Goal: Check status: Check status

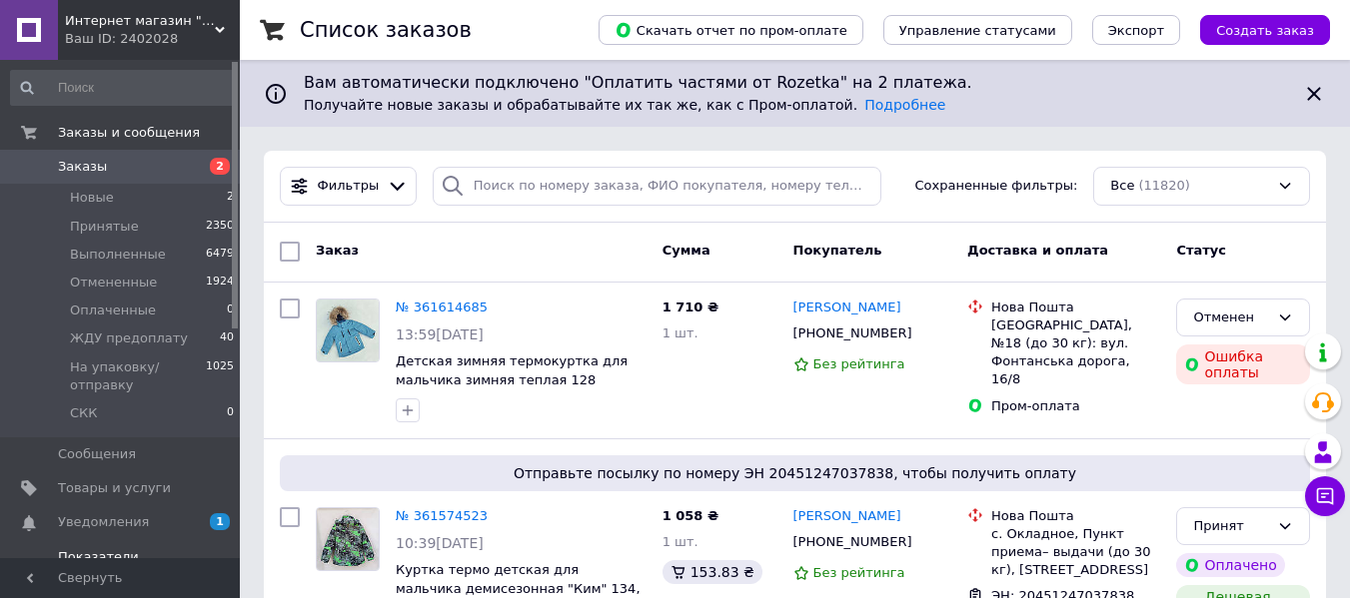
click at [117, 548] on span "Показатели работы компании" at bounding box center [121, 566] width 127 height 36
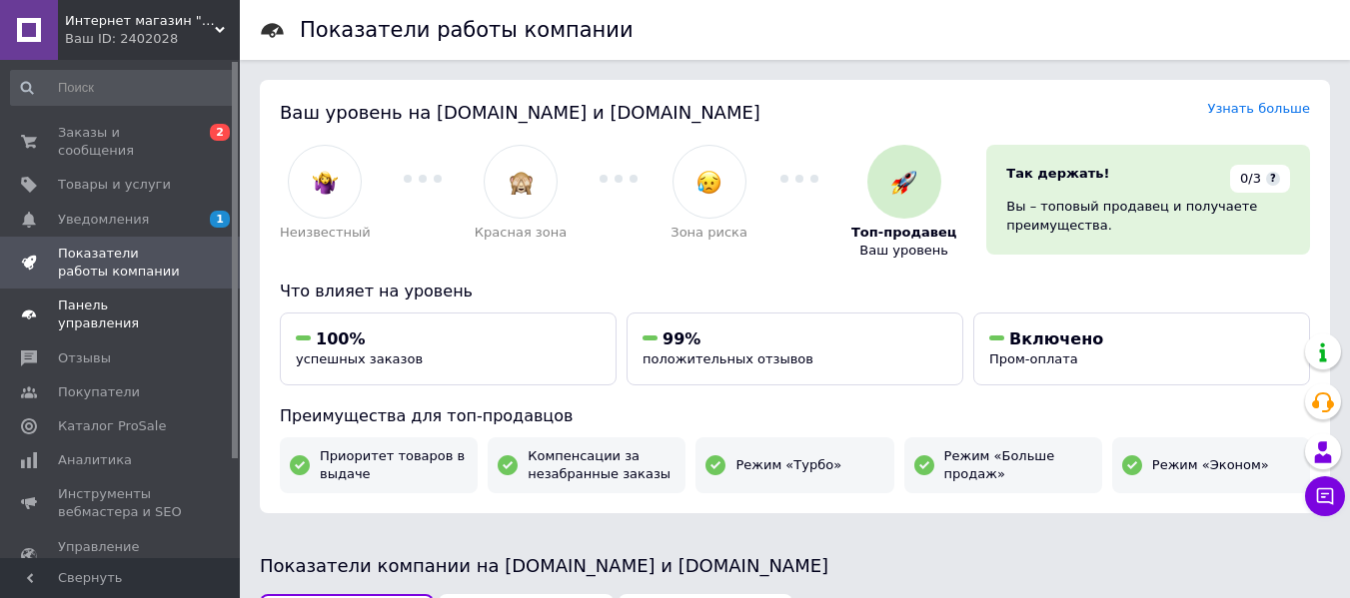
click at [147, 297] on span "Панель управления" at bounding box center [121, 315] width 127 height 36
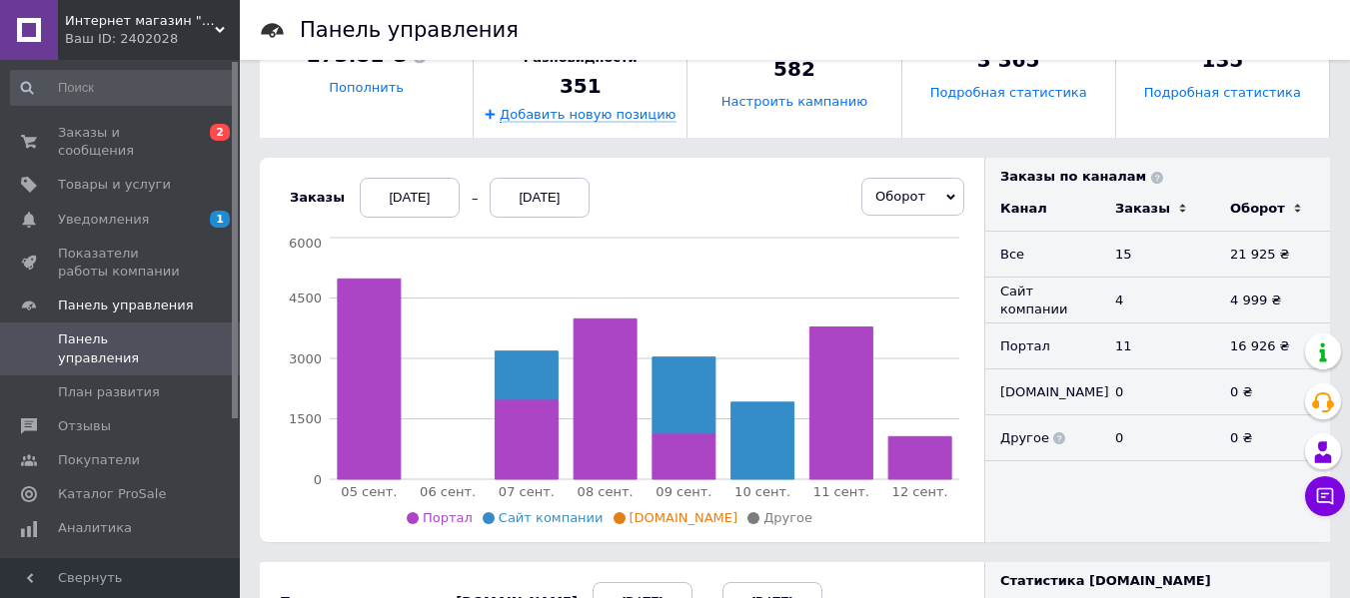
scroll to position [385, 0]
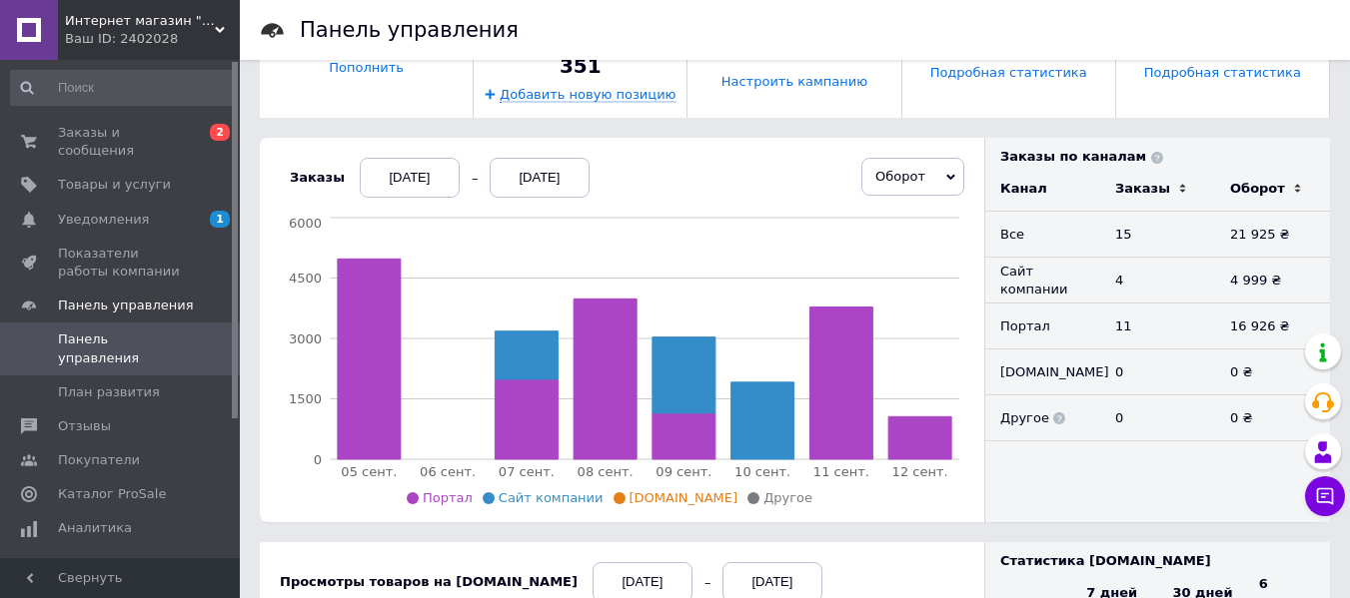
click at [936, 167] on span "Оборот" at bounding box center [912, 177] width 103 height 38
click at [932, 176] on span "Оборот" at bounding box center [912, 177] width 103 height 38
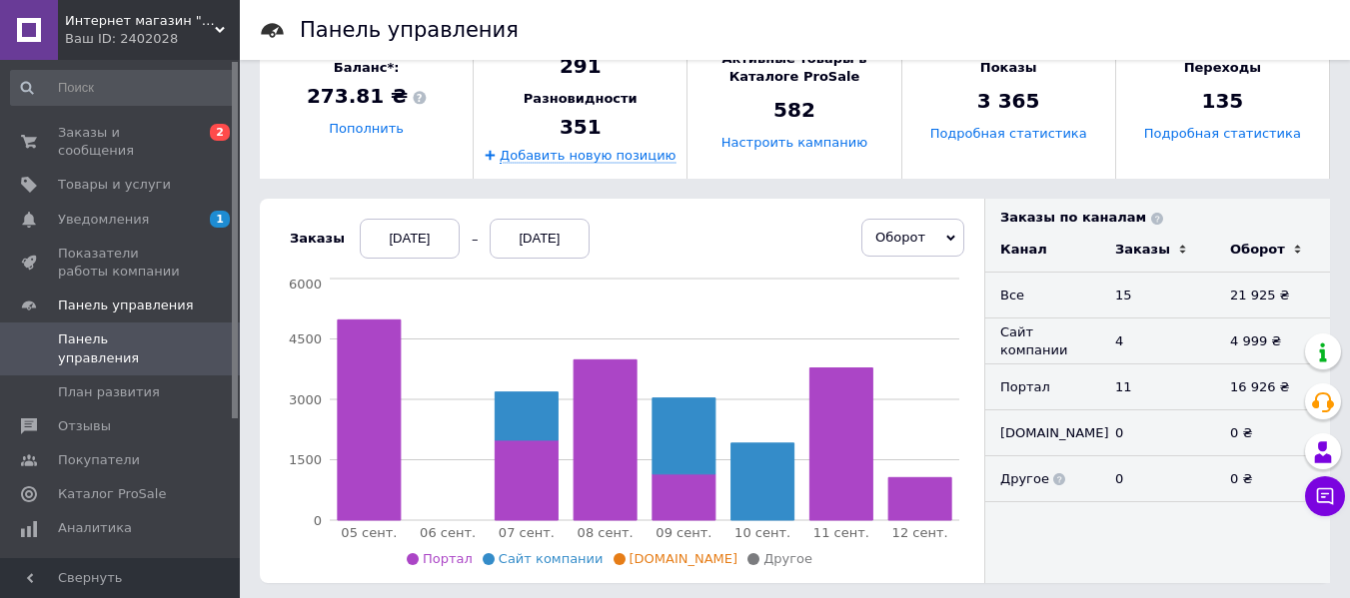
scroll to position [409, 0]
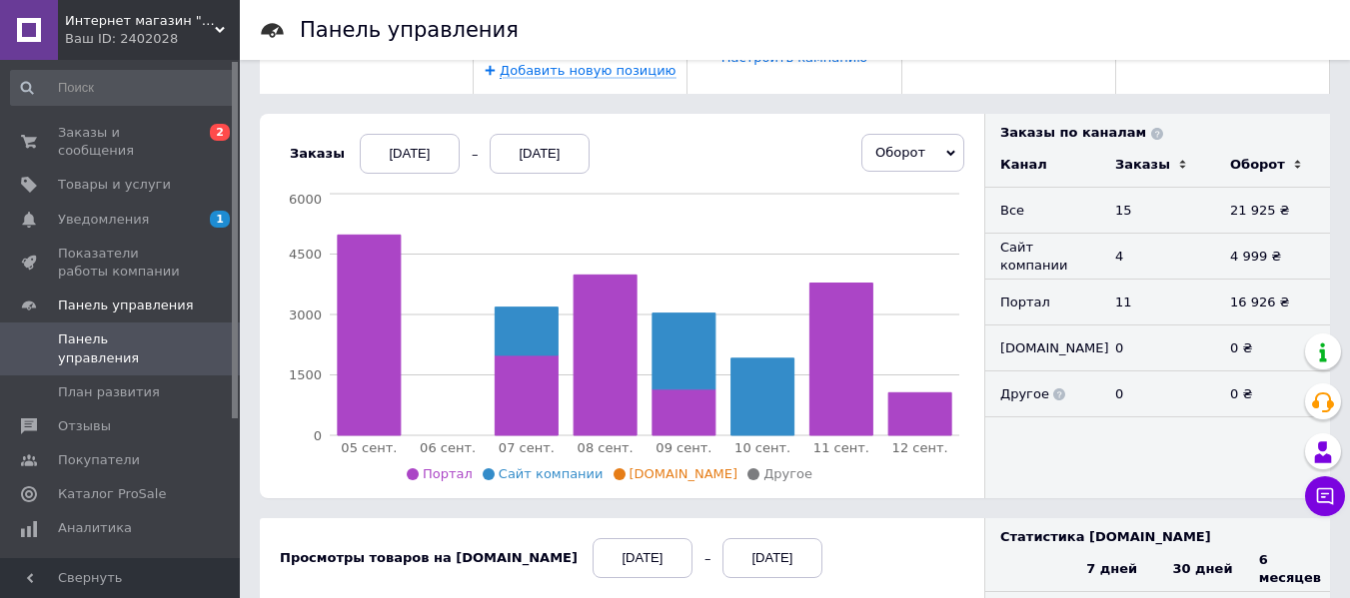
click at [405, 148] on div "[DATE]" at bounding box center [410, 154] width 100 height 40
click at [751, 127] on div "Заказы [DATE] [DATE] Оборот Заказы Заказы Каталог ProSale Оборот Каталог ProSal…" at bounding box center [622, 306] width 724 height 385
click at [392, 151] on div "[DATE]" at bounding box center [410, 154] width 100 height 40
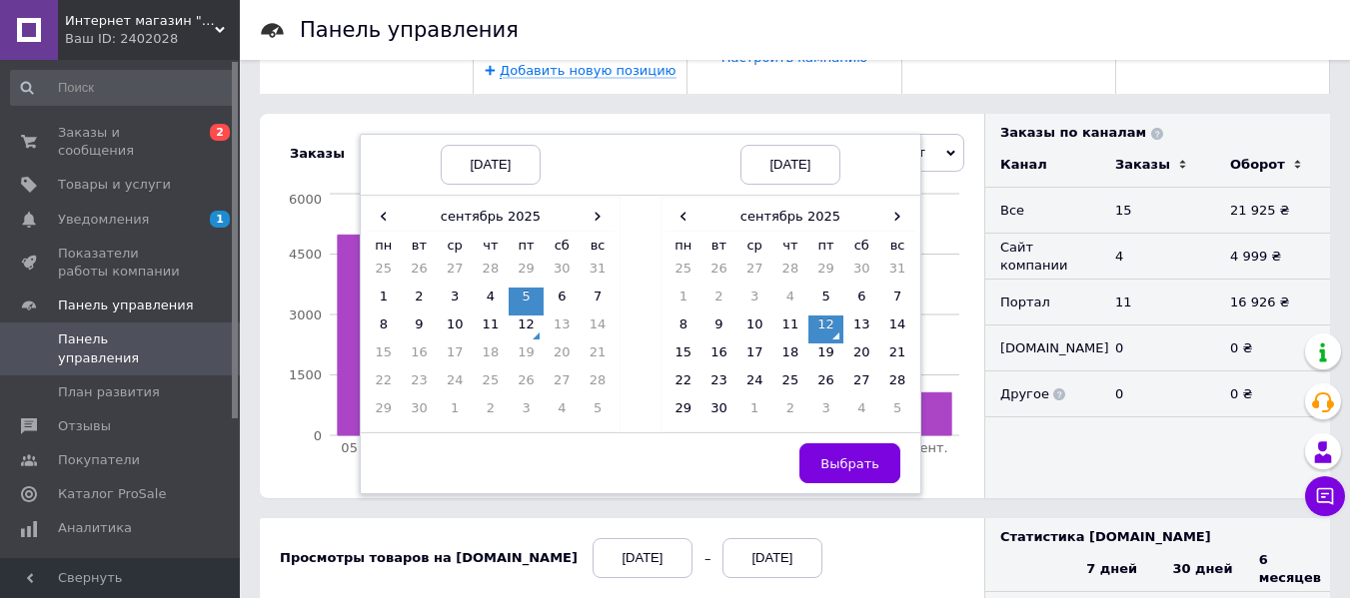
click at [482, 161] on div "[DATE]" at bounding box center [491, 165] width 100 height 40
click at [514, 162] on div "[DATE]" at bounding box center [491, 165] width 100 height 40
click at [462, 209] on th "сентябрь 2025" at bounding box center [491, 217] width 179 height 30
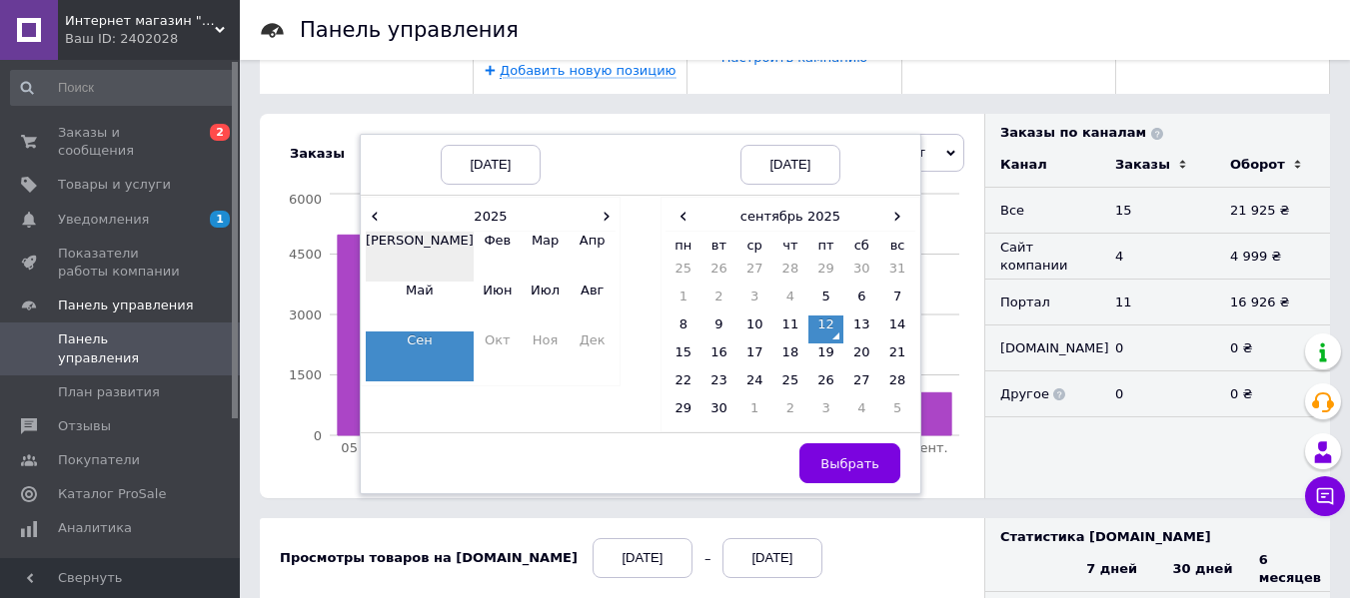
click at [374, 243] on td "[PERSON_NAME]" at bounding box center [420, 257] width 108 height 50
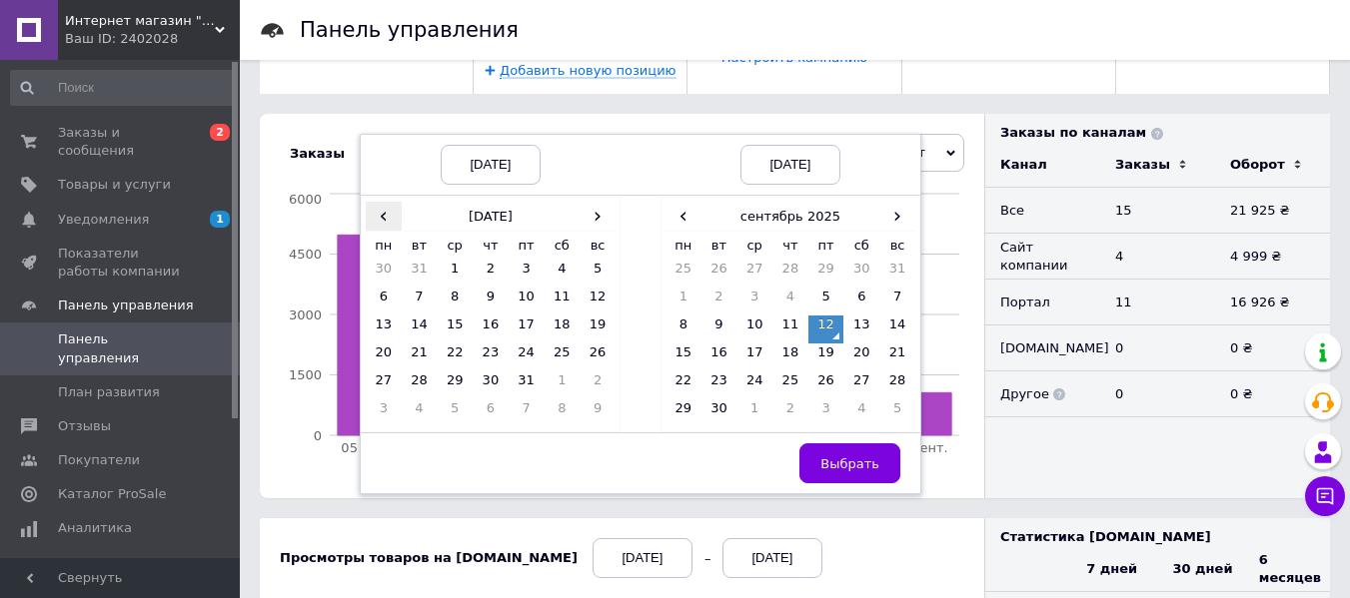
click at [373, 218] on span "‹" at bounding box center [384, 216] width 36 height 29
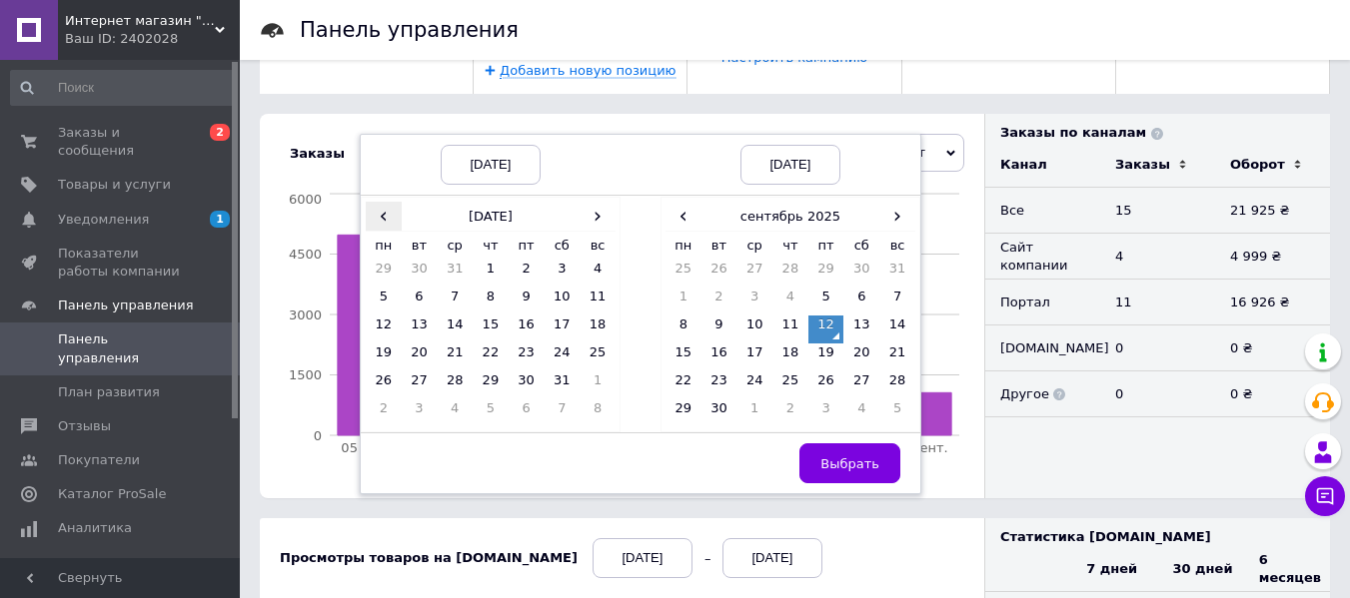
click at [373, 218] on span "‹" at bounding box center [384, 216] width 36 height 29
click at [585, 218] on span "›" at bounding box center [597, 216] width 36 height 29
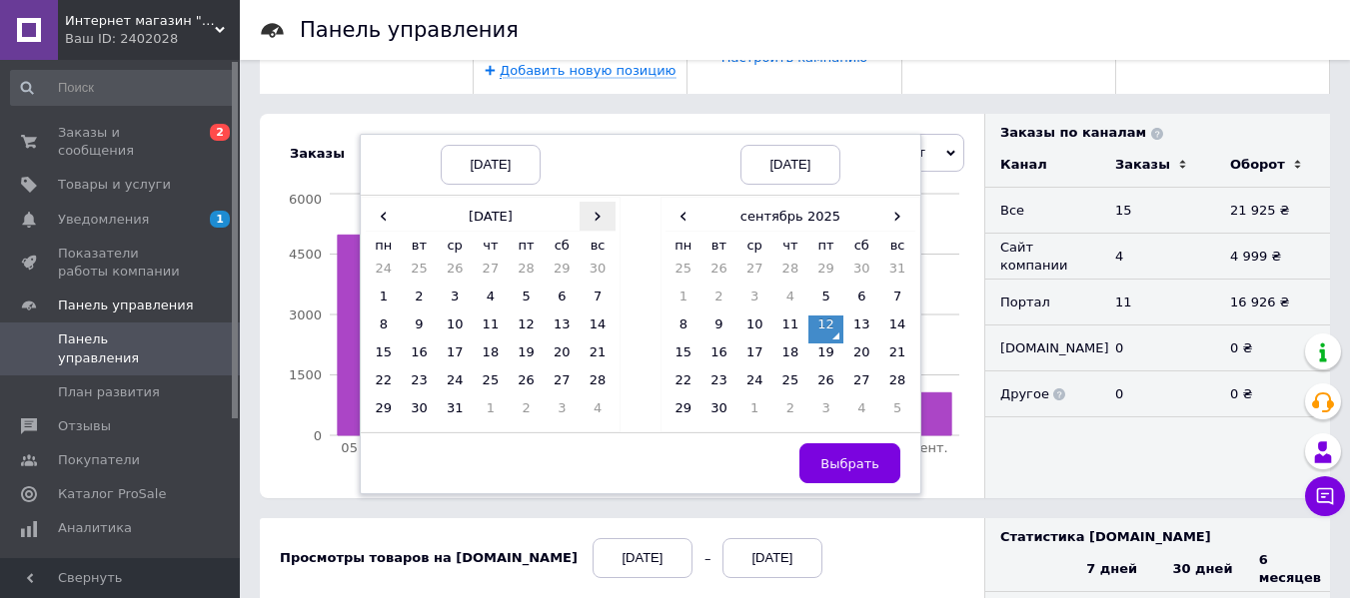
click at [585, 218] on span "›" at bounding box center [597, 216] width 36 height 29
click at [474, 323] on td "12" at bounding box center [491, 330] width 36 height 28
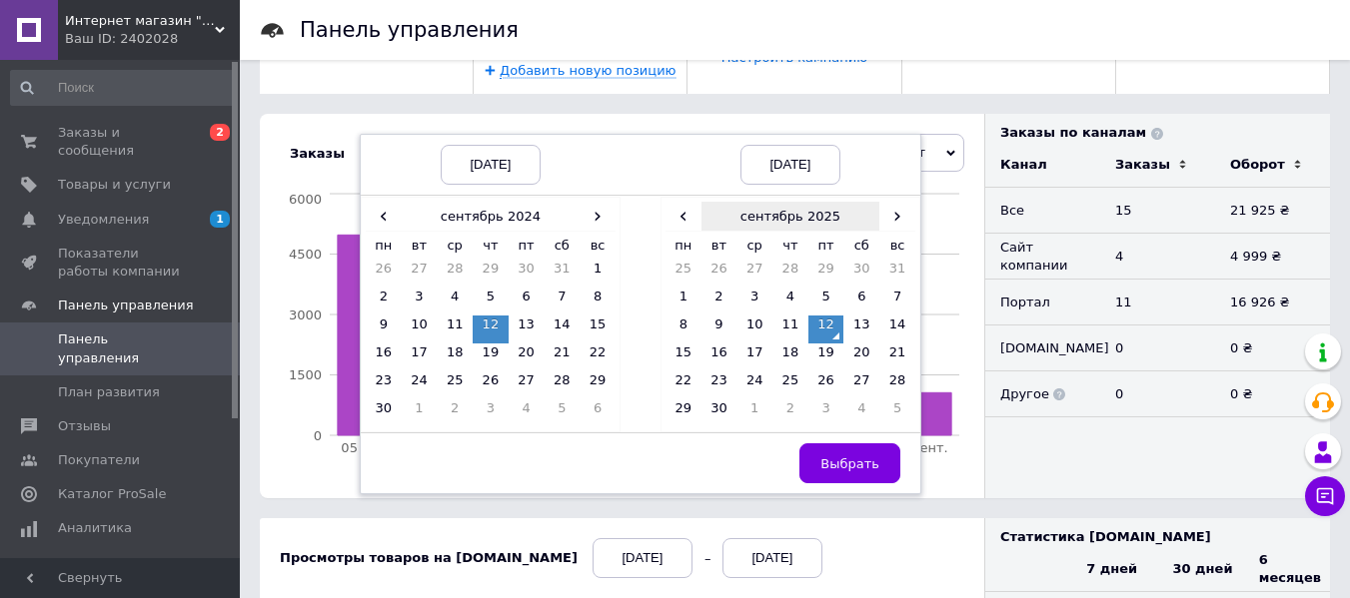
click at [804, 227] on th "сентябрь 2025" at bounding box center [790, 217] width 179 height 30
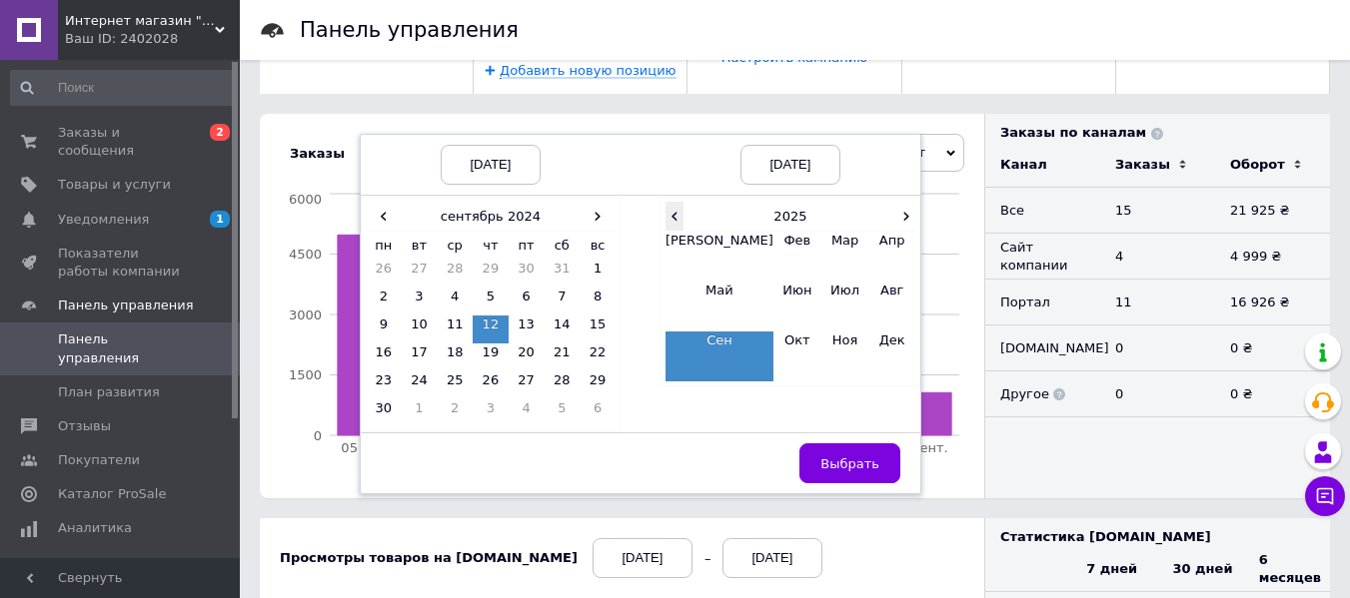
click at [668, 221] on span "‹" at bounding box center [674, 216] width 18 height 29
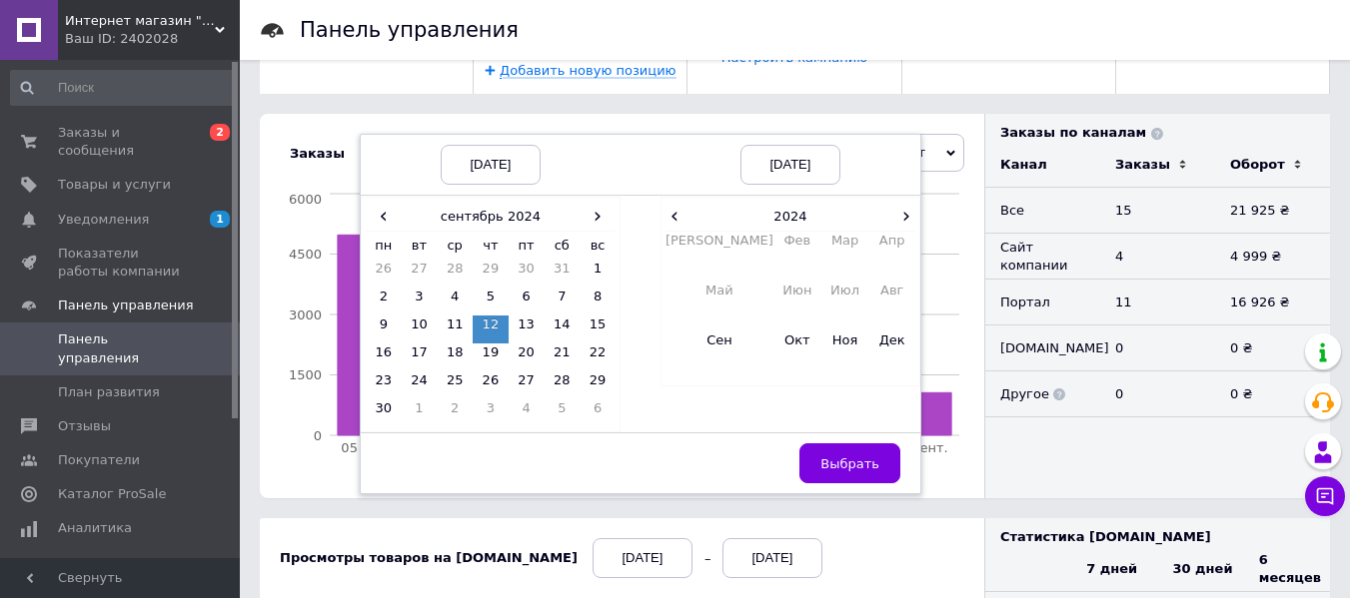
click at [681, 242] on td "[PERSON_NAME]" at bounding box center [719, 257] width 108 height 50
click at [693, 338] on td "Сен" at bounding box center [719, 357] width 108 height 50
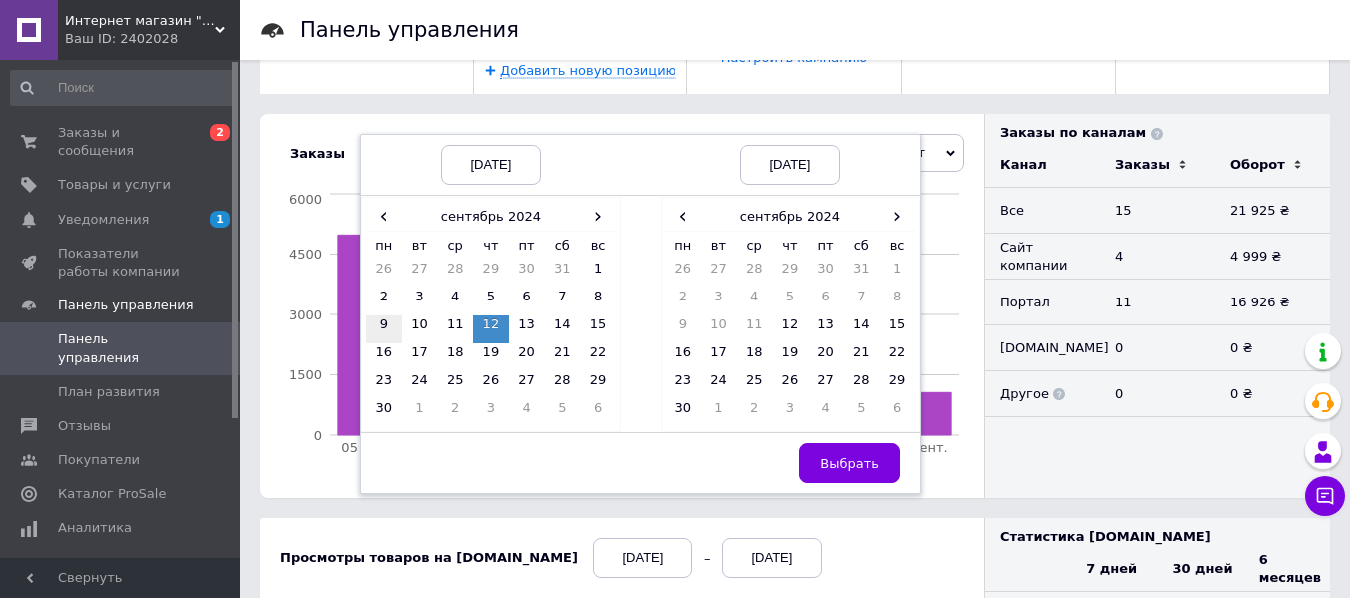
click at [377, 323] on td "9" at bounding box center [384, 330] width 36 height 28
click at [452, 298] on td "4" at bounding box center [455, 302] width 36 height 28
click at [781, 330] on td "12" at bounding box center [790, 330] width 36 height 28
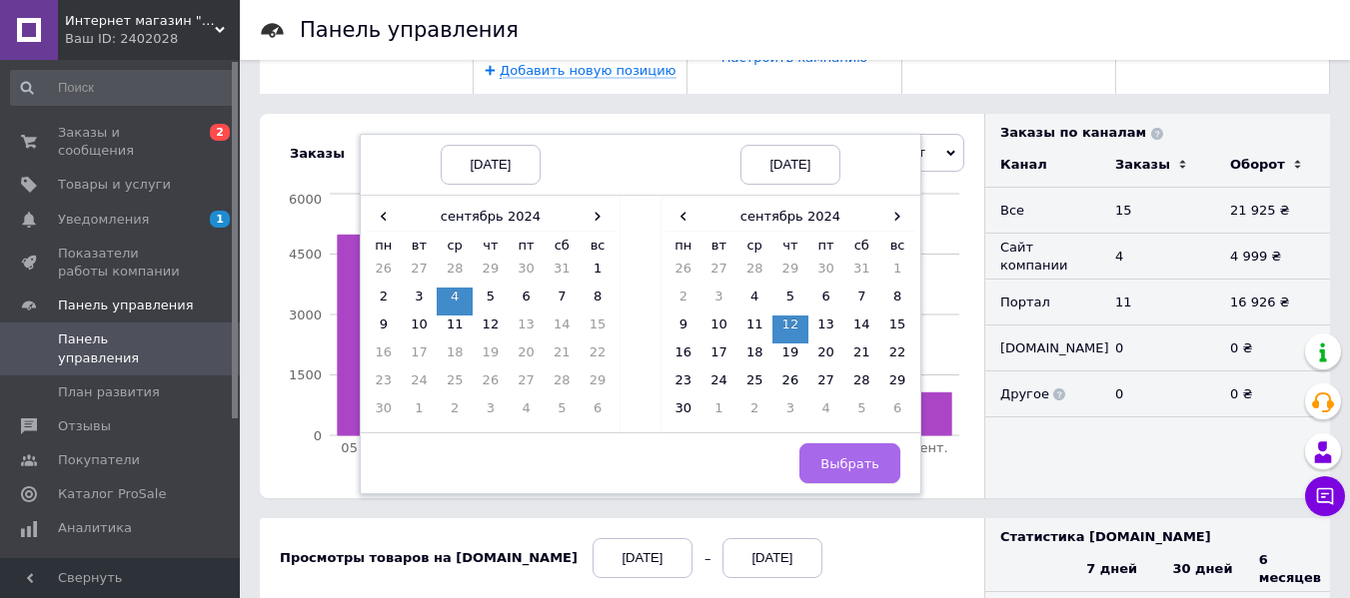
click at [857, 461] on span "Выбрать" at bounding box center [849, 464] width 59 height 15
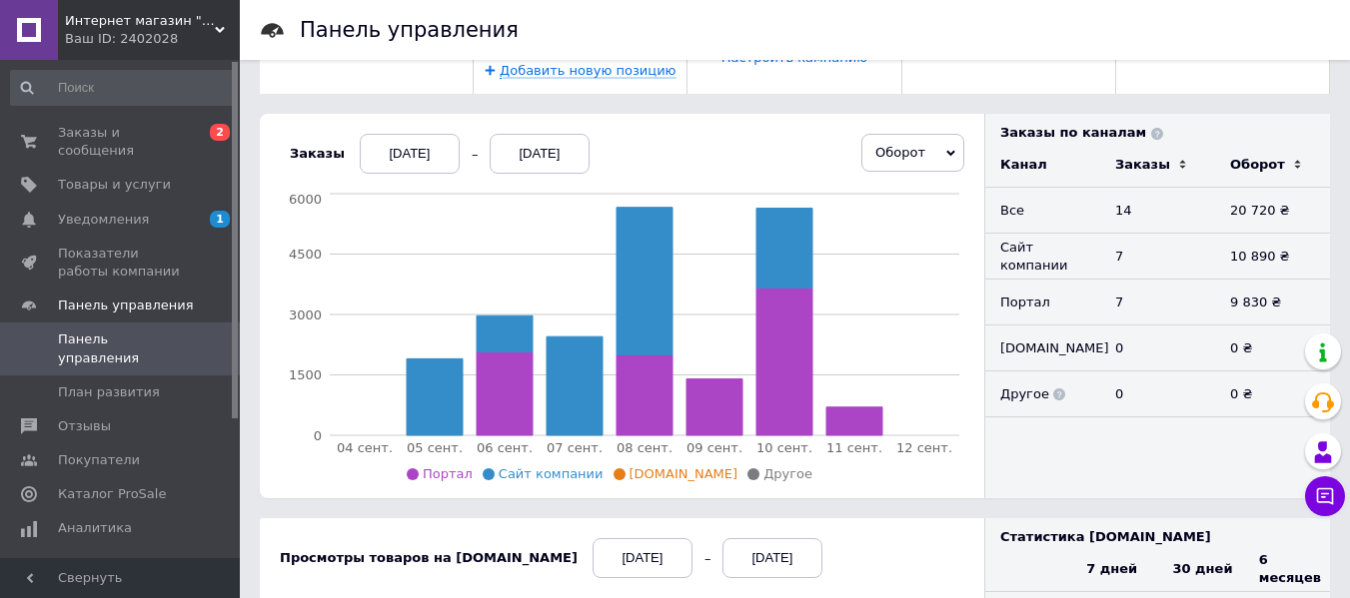
click at [411, 168] on div "[DATE]" at bounding box center [410, 154] width 100 height 40
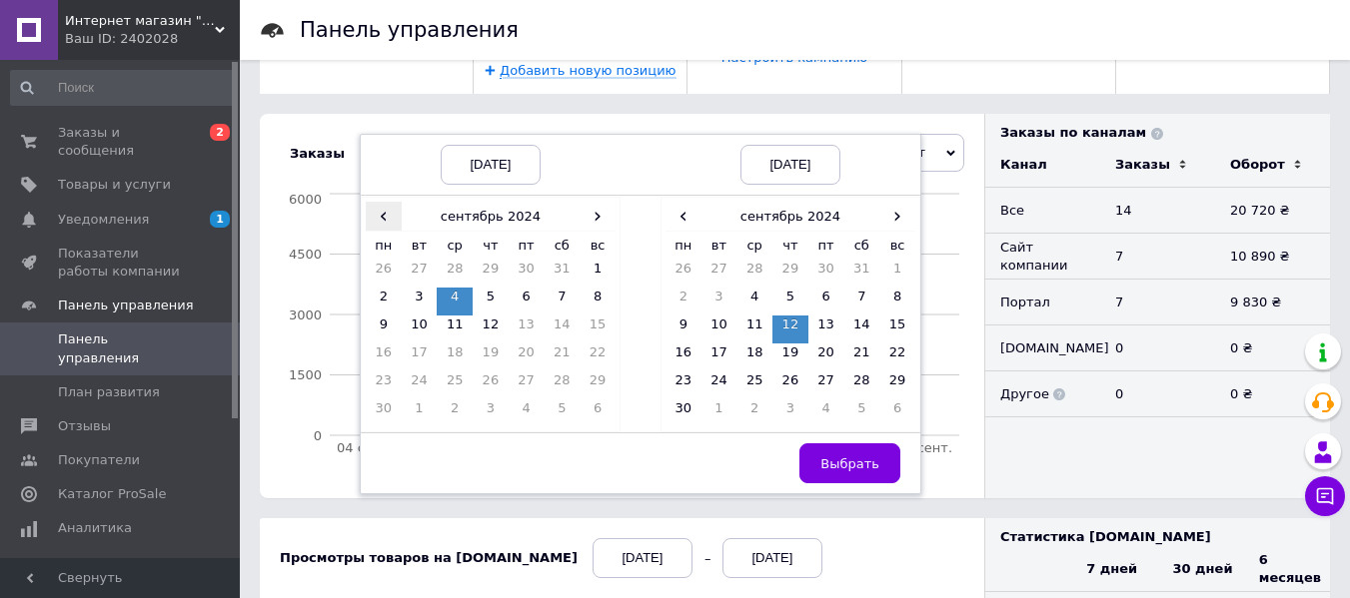
click at [374, 222] on span "‹" at bounding box center [384, 216] width 36 height 29
click at [368, 322] on td "12" at bounding box center [384, 330] width 36 height 28
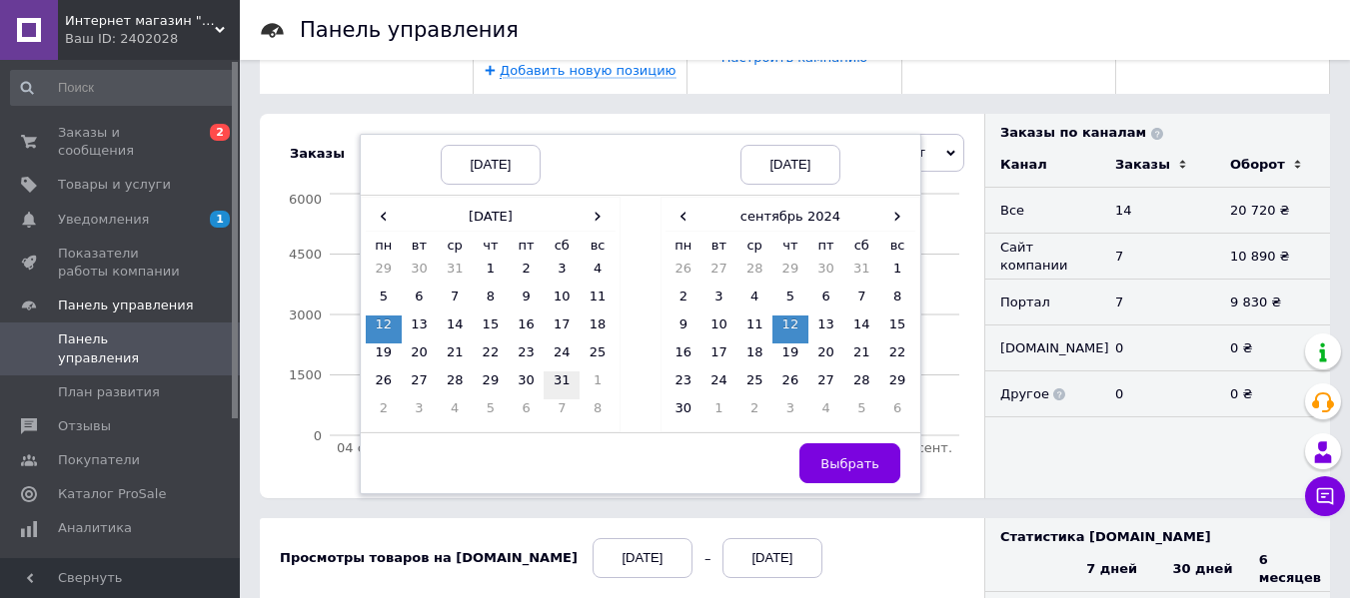
click at [546, 384] on td "31" at bounding box center [562, 386] width 36 height 28
click at [367, 327] on td "12" at bounding box center [384, 330] width 36 height 28
click at [859, 270] on td "31" at bounding box center [861, 274] width 36 height 28
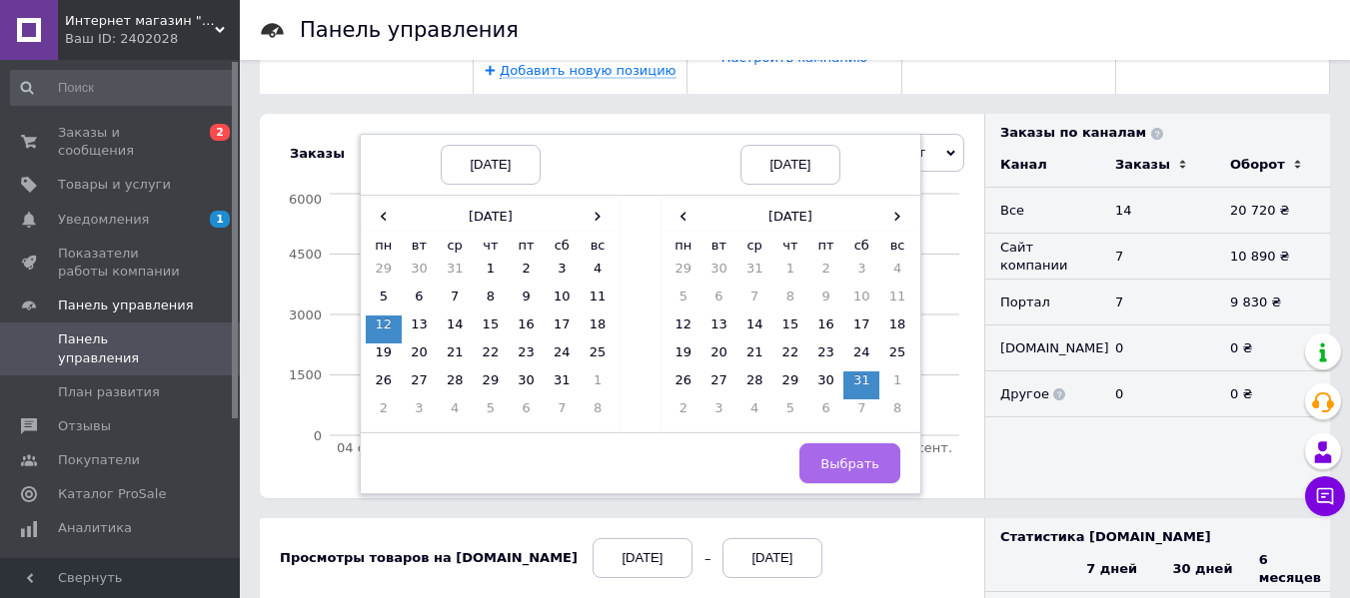
click at [850, 460] on span "Выбрать" at bounding box center [849, 464] width 59 height 15
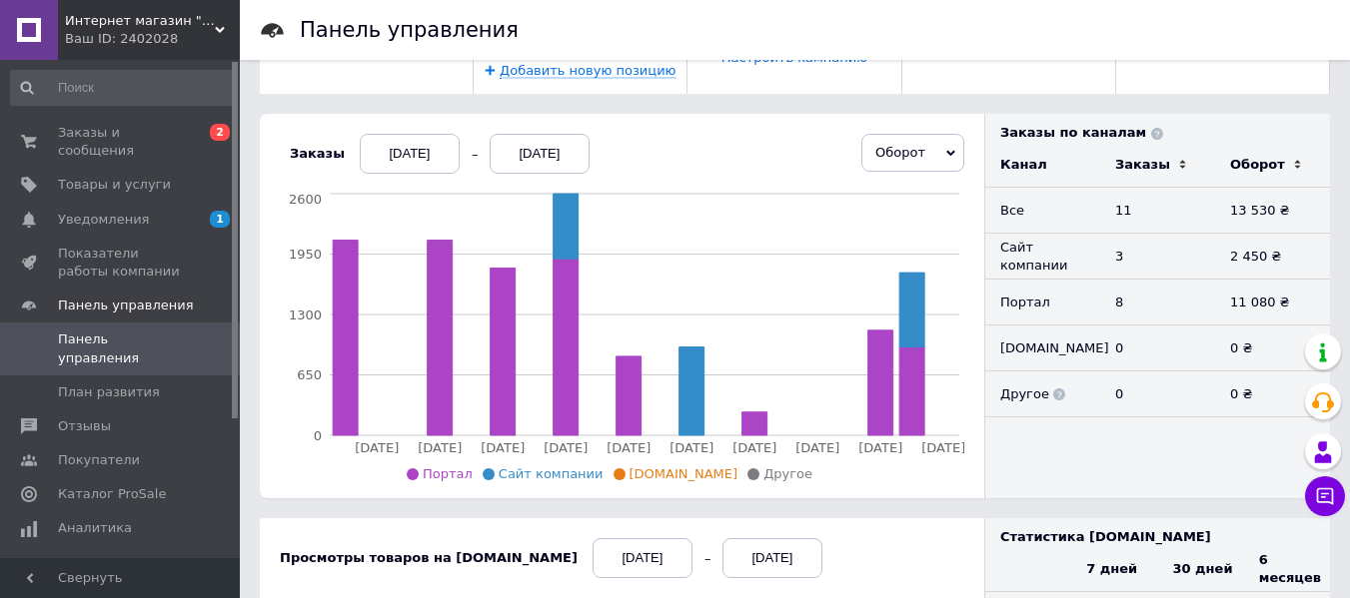
click at [396, 159] on div "[DATE]" at bounding box center [410, 154] width 100 height 40
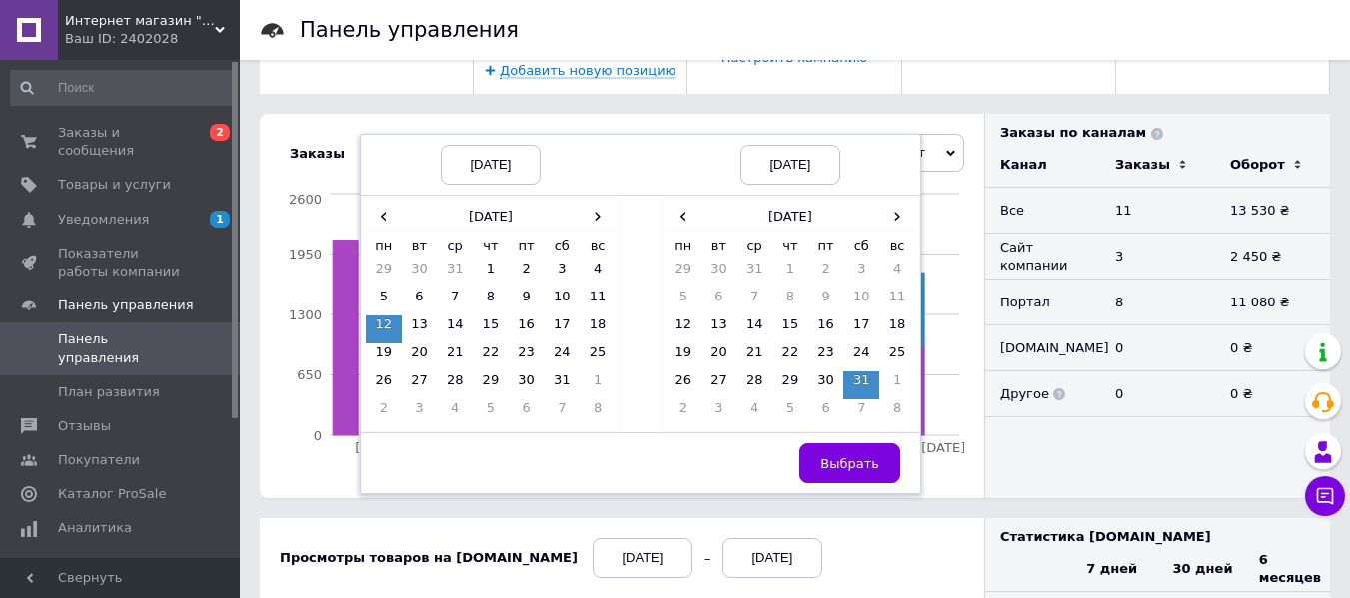
click at [487, 166] on div "[DATE]" at bounding box center [491, 165] width 100 height 40
click at [486, 207] on th "[DATE]" at bounding box center [491, 217] width 179 height 30
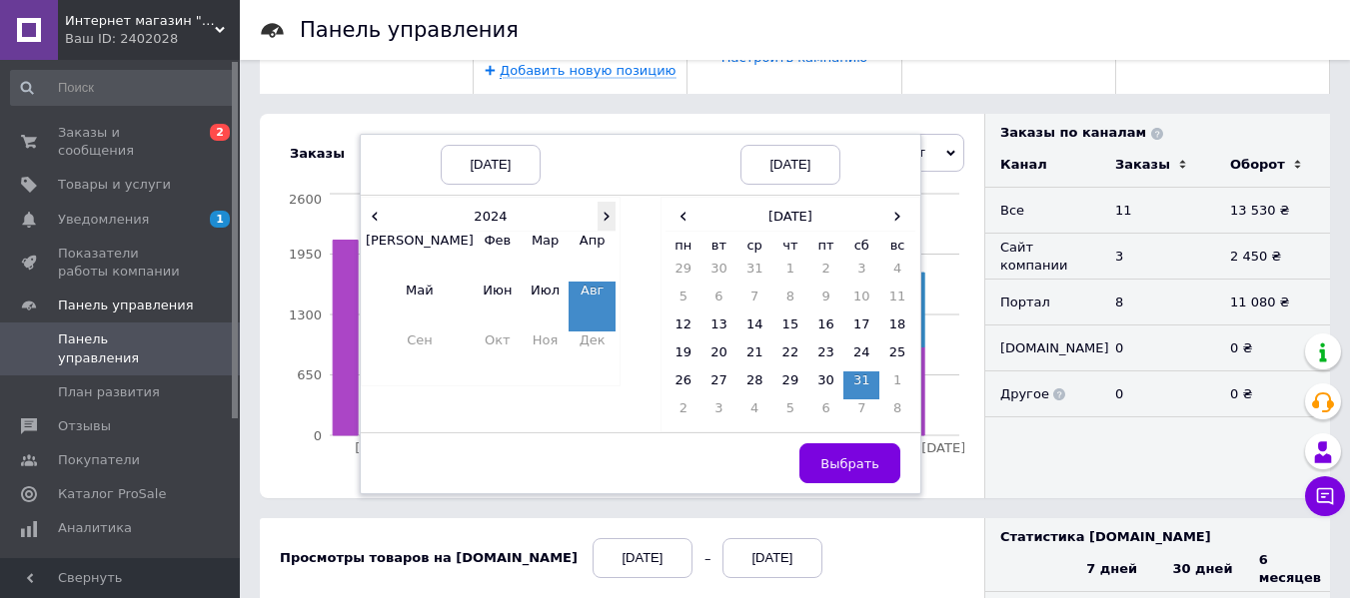
click at [597, 217] on span "›" at bounding box center [606, 216] width 18 height 29
click at [370, 212] on span "‹" at bounding box center [375, 216] width 18 height 29
click at [474, 345] on td "Окт" at bounding box center [498, 357] width 48 height 50
click at [753, 171] on div "[DATE]" at bounding box center [790, 165] width 100 height 40
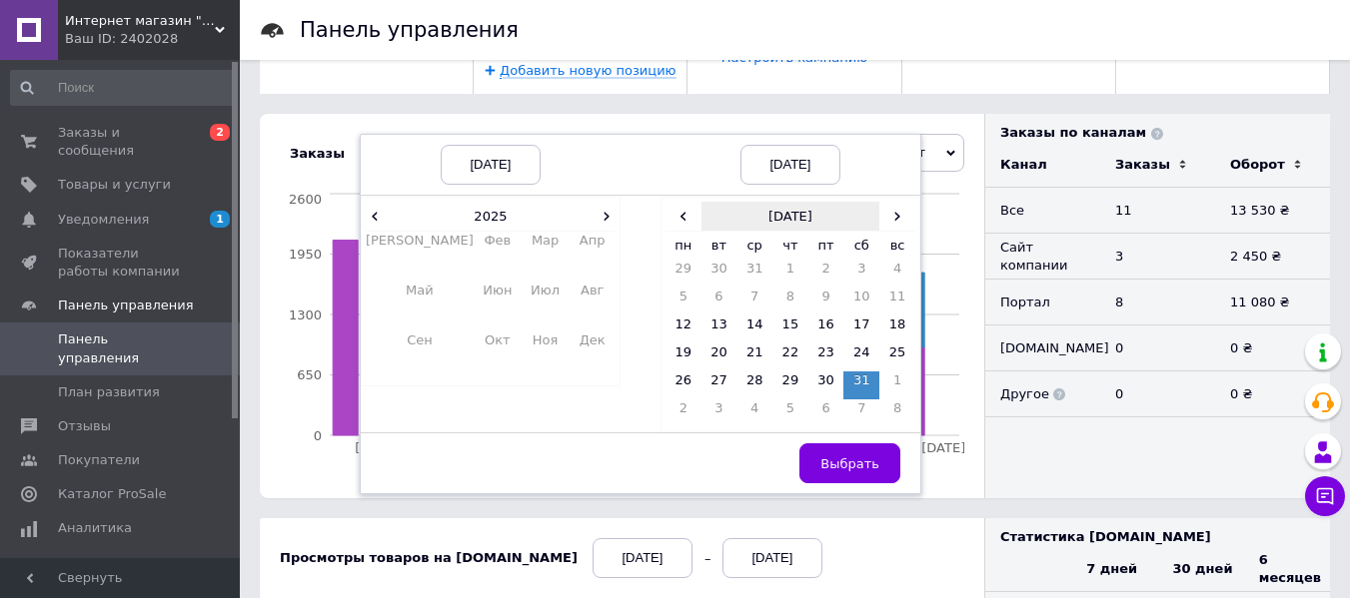
click at [758, 210] on th "[DATE]" at bounding box center [790, 217] width 179 height 30
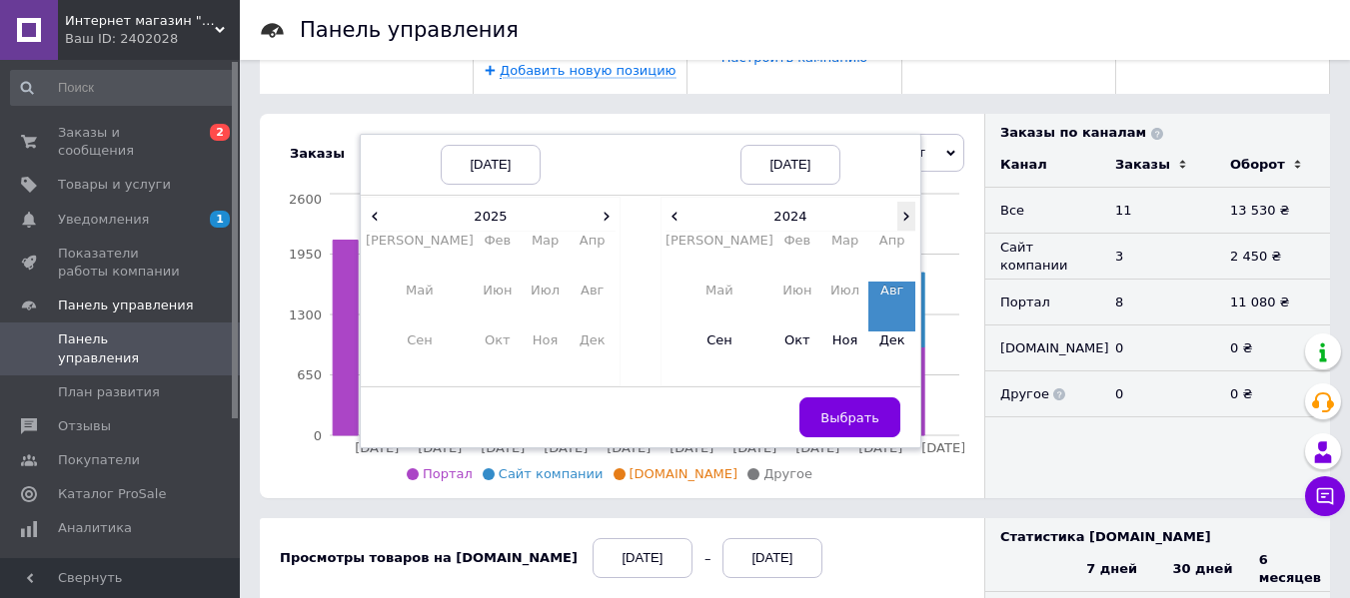
click at [897, 221] on span "›" at bounding box center [906, 216] width 18 height 29
click at [883, 293] on td "Авг" at bounding box center [891, 307] width 46 height 50
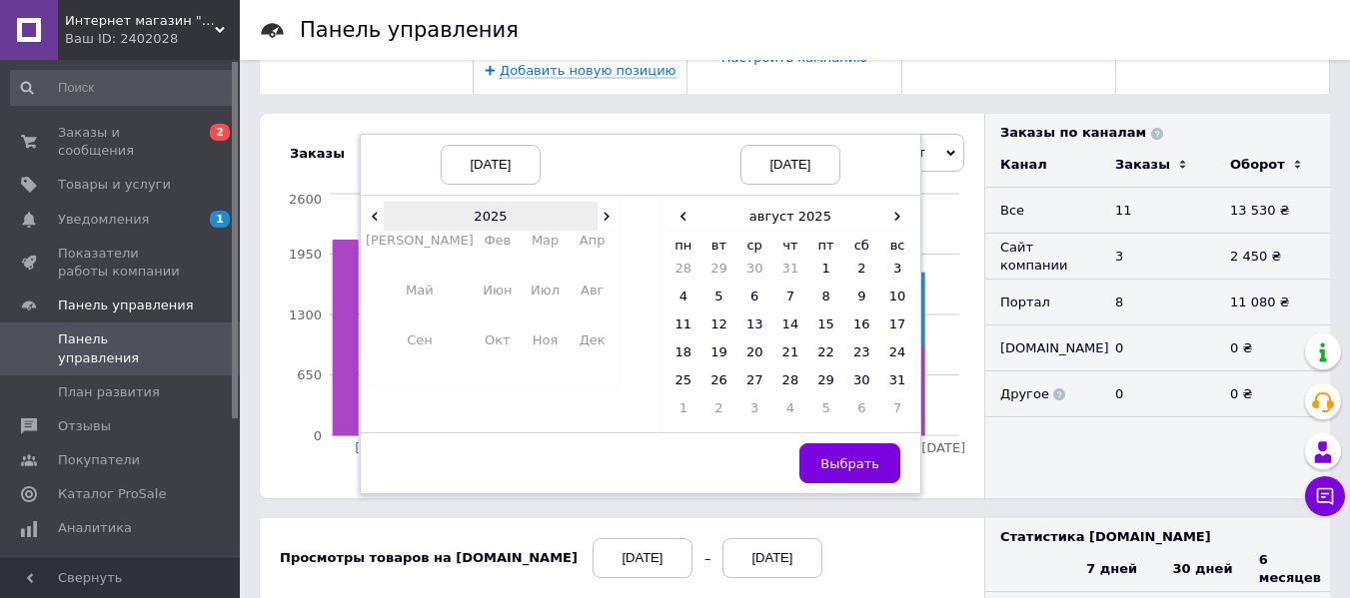
click at [385, 215] on th "2025" at bounding box center [491, 217] width 214 height 30
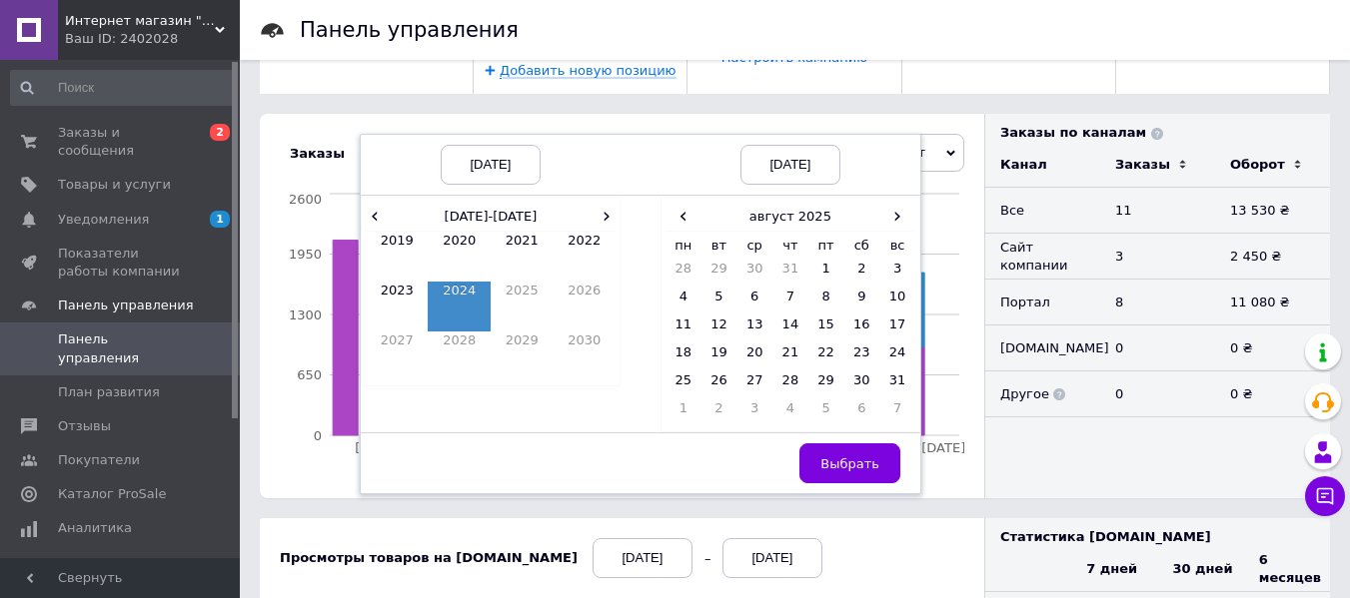
click at [469, 304] on td "2024" at bounding box center [459, 307] width 63 height 50
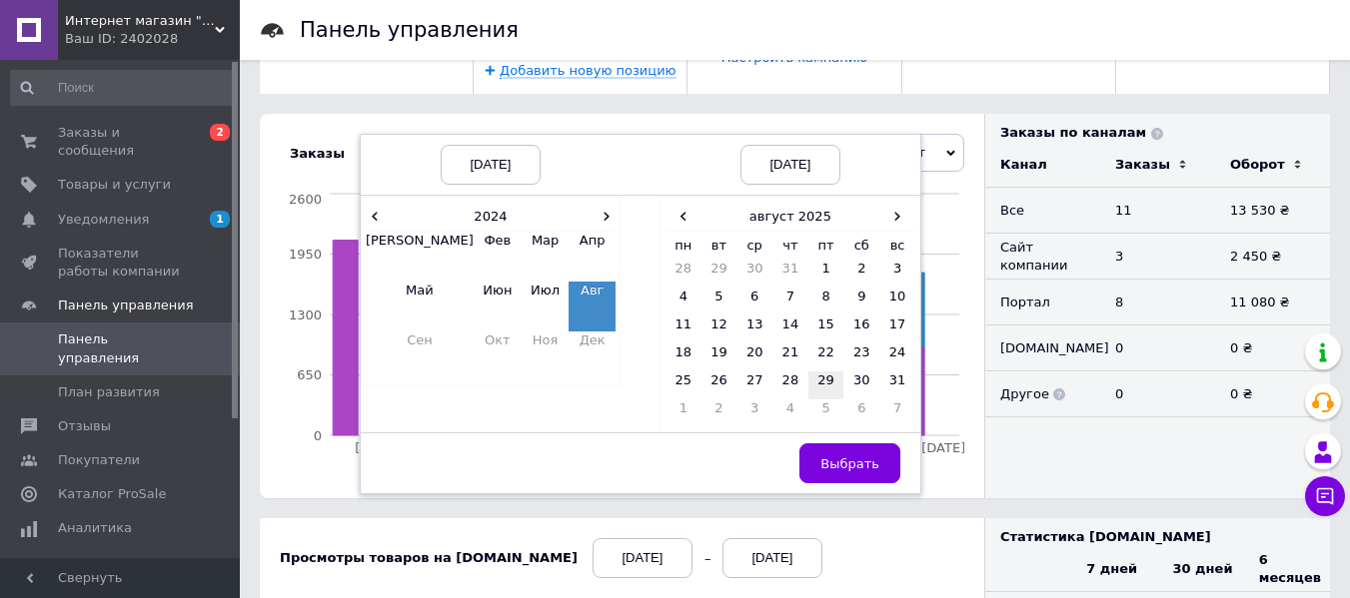
click at [814, 376] on td "29" at bounding box center [826, 386] width 36 height 28
click at [837, 461] on span "Выбрать" at bounding box center [849, 464] width 59 height 15
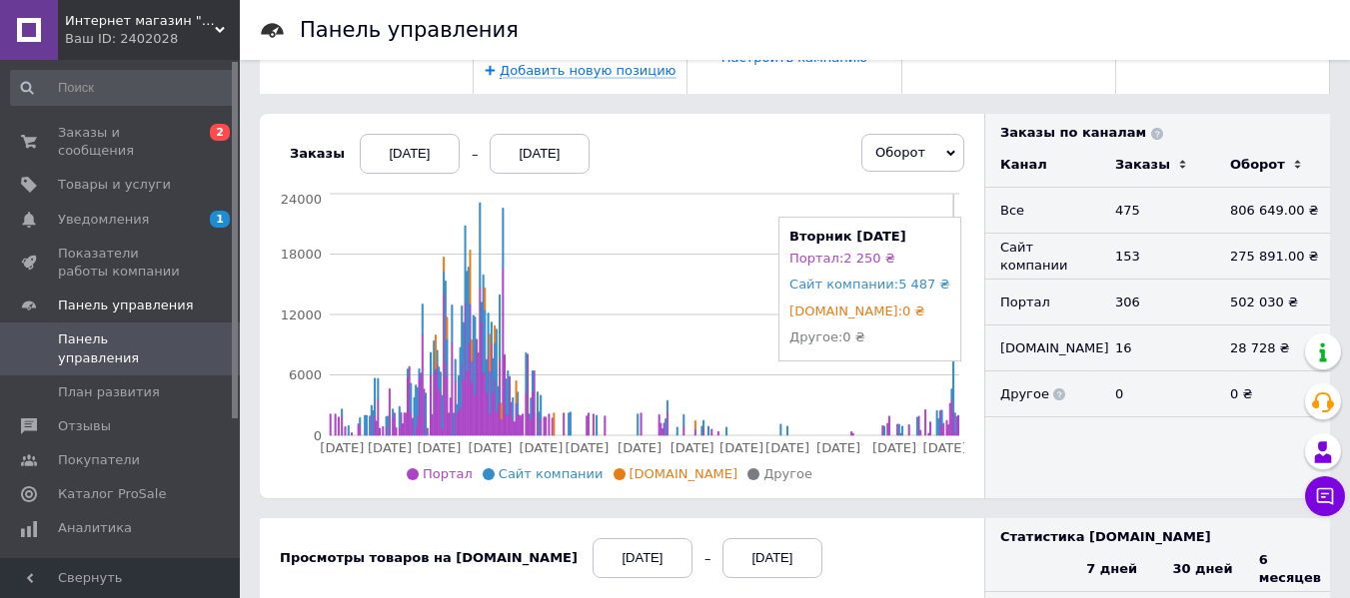
click at [953, 372] on icon at bounding box center [953, 385] width 1 height 55
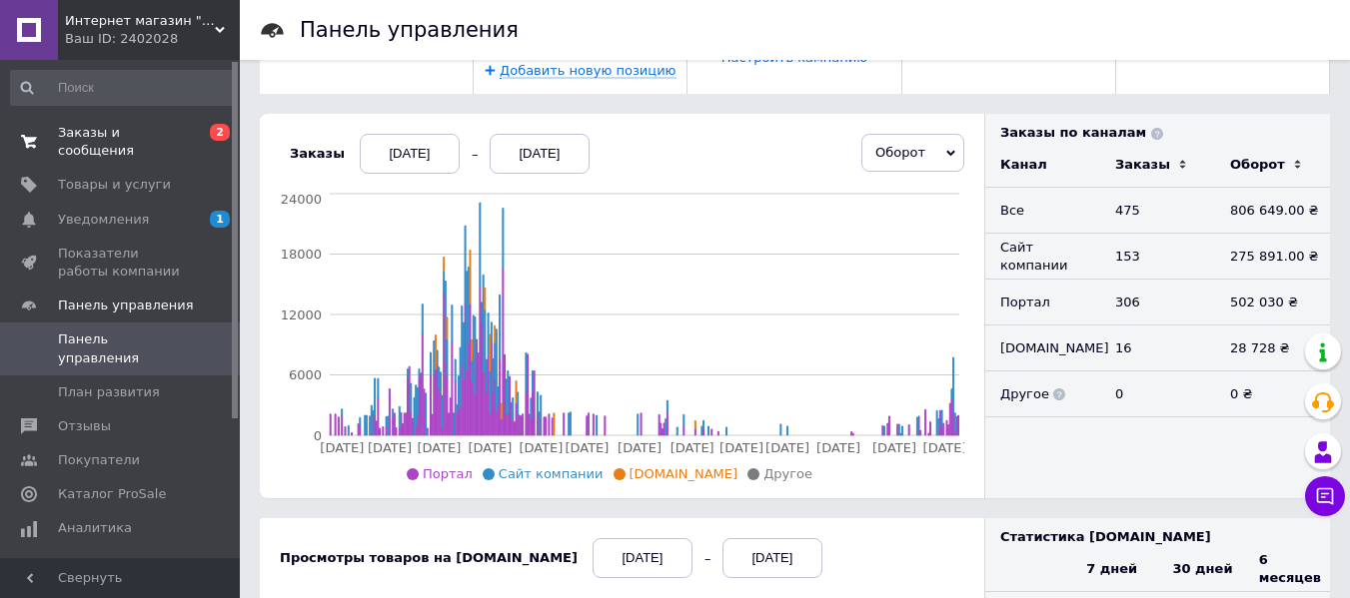
click at [96, 138] on span "Заказы и сообщения" at bounding box center [121, 142] width 127 height 36
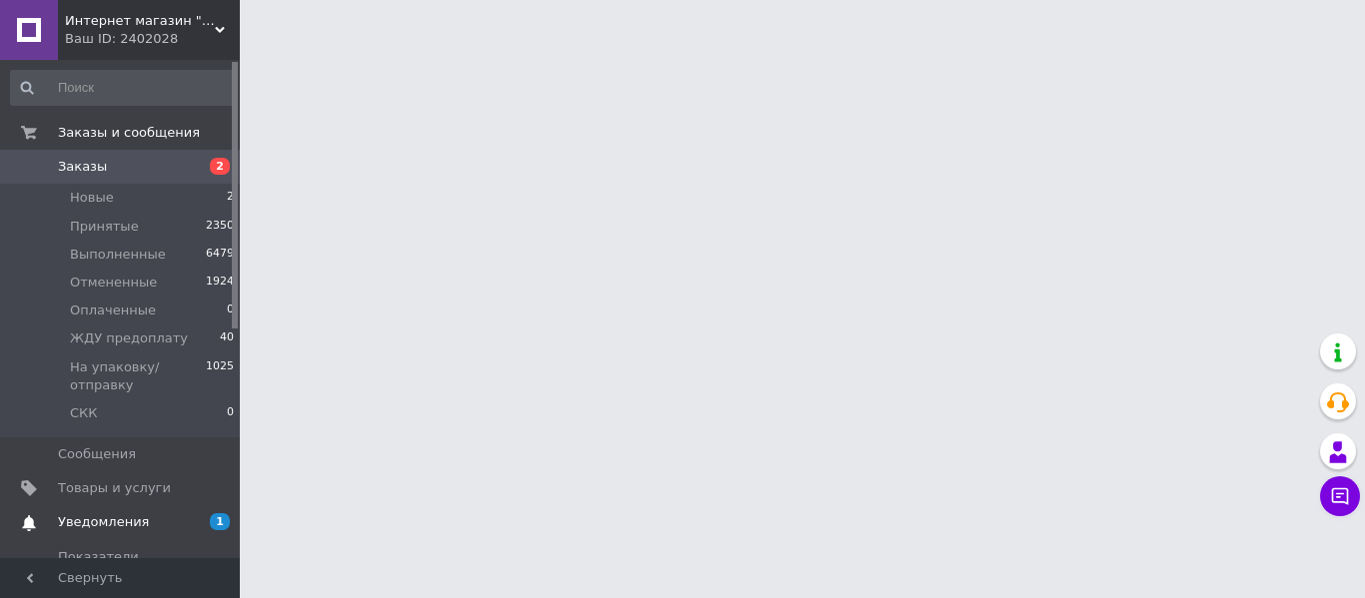
click at [97, 514] on span "Уведомления" at bounding box center [103, 523] width 91 height 18
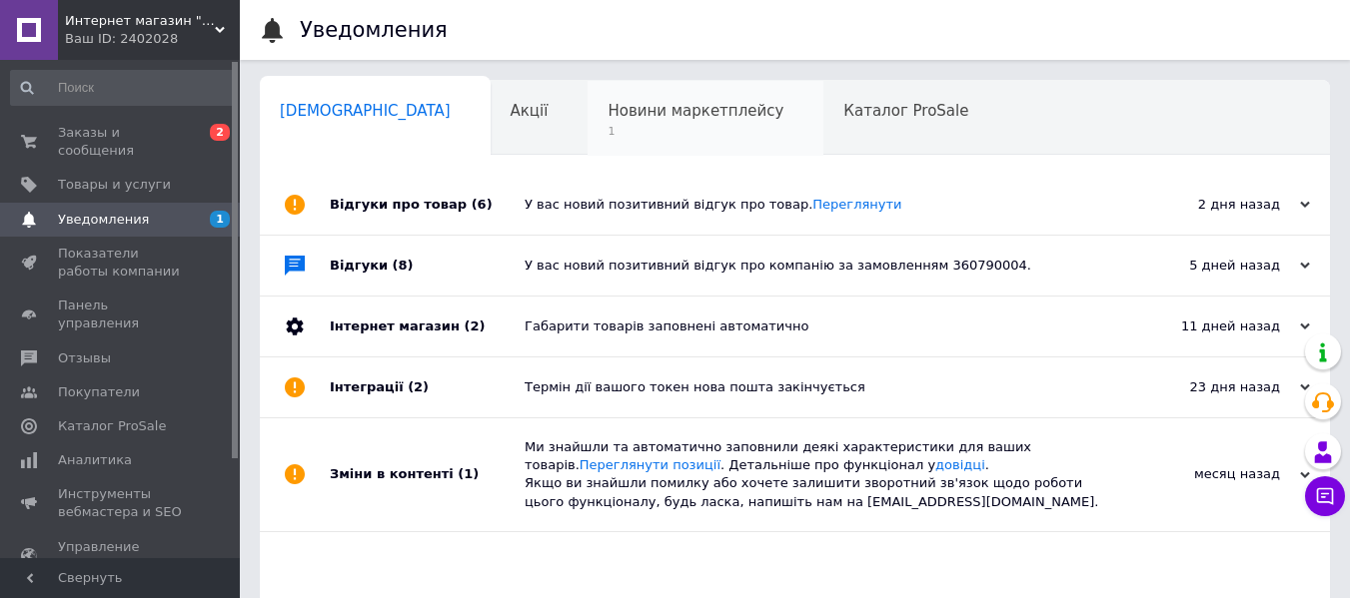
click at [587, 100] on div "Новини маркетплейсу 1" at bounding box center [705, 119] width 236 height 76
click at [607, 108] on span "Новини маркетплейсу" at bounding box center [695, 111] width 176 height 18
